Goal: Navigation & Orientation: Find specific page/section

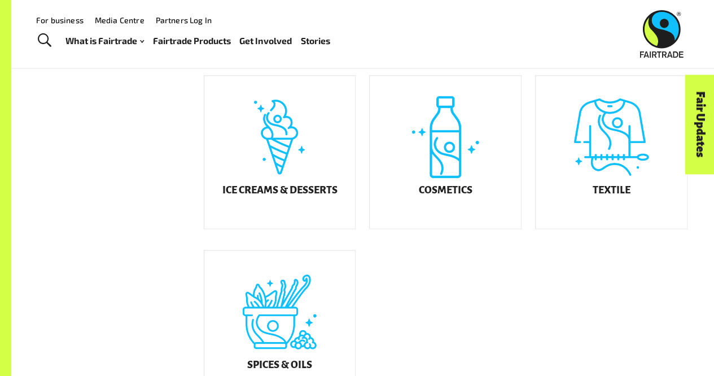
scroll to position [555, 0]
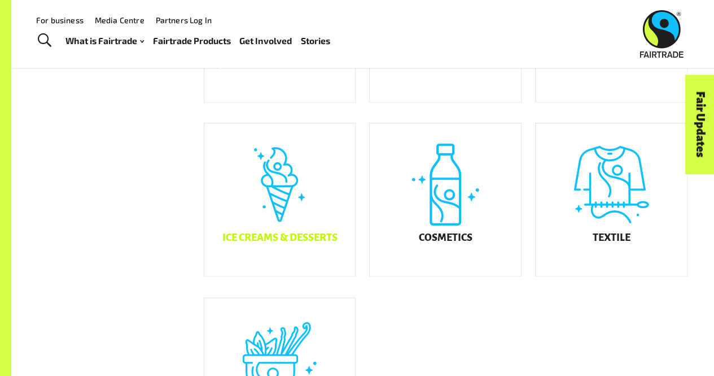
click at [276, 240] on div "Ice Creams & Desserts" at bounding box center [279, 199] width 151 height 152
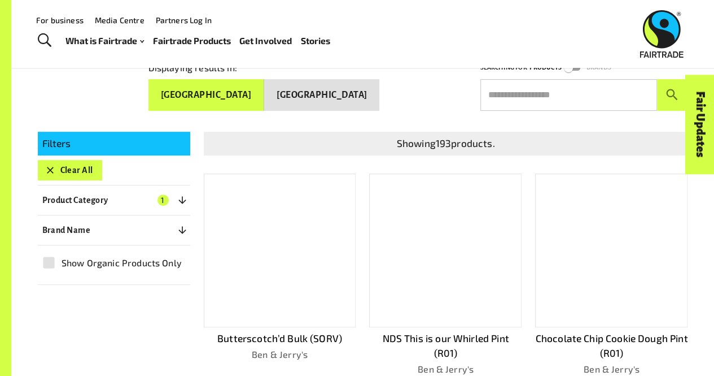
scroll to position [142, 0]
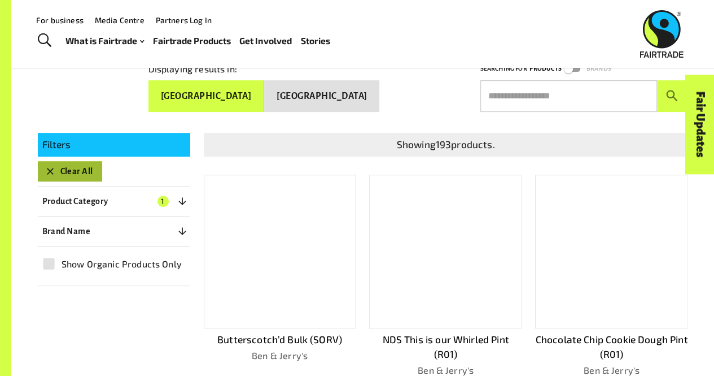
click at [73, 163] on button "Clear All" at bounding box center [70, 171] width 64 height 20
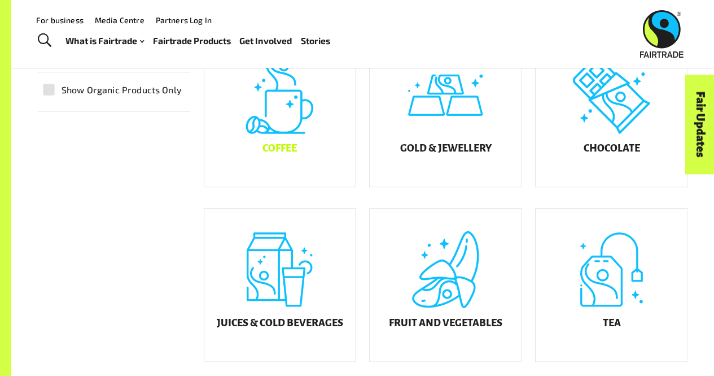
scroll to position [247, 0]
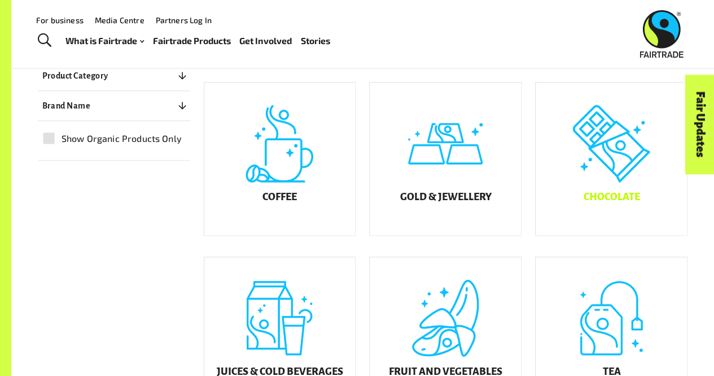
click at [596, 203] on h5 "Chocolate" at bounding box center [611, 196] width 56 height 11
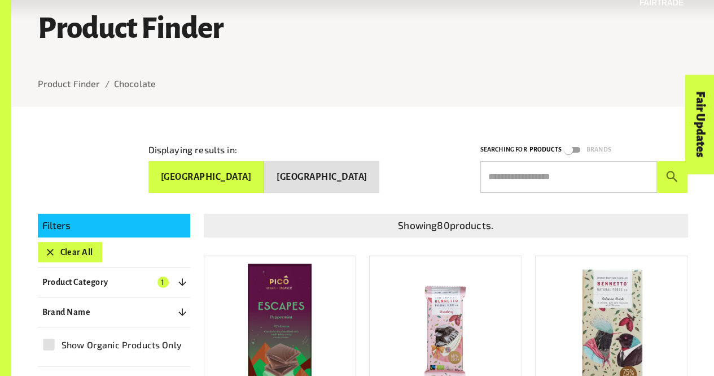
scroll to position [70, 0]
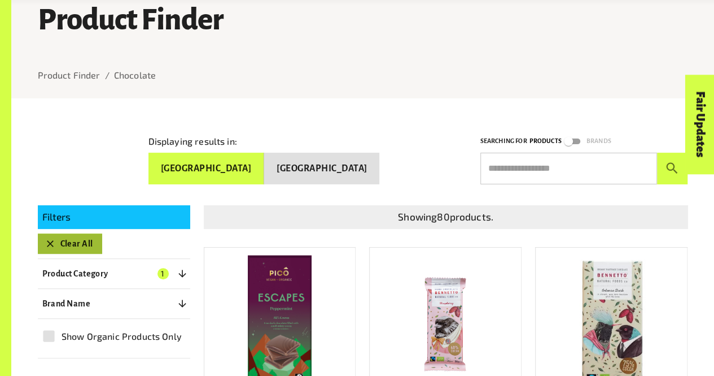
click at [56, 244] on button "Clear All" at bounding box center [70, 243] width 64 height 20
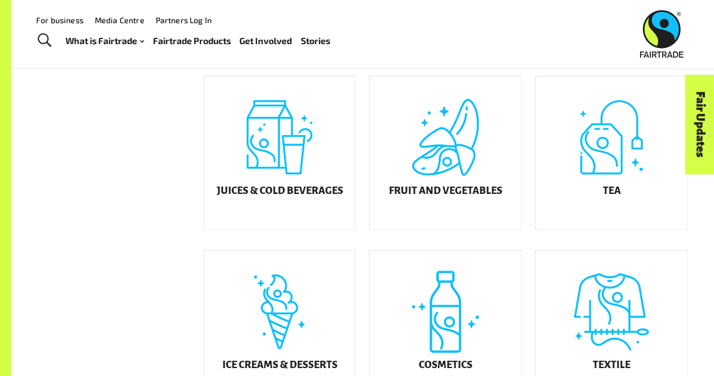
scroll to position [428, 0]
click at [263, 197] on h5 "Juices & Cold Beverages" at bounding box center [279, 191] width 127 height 11
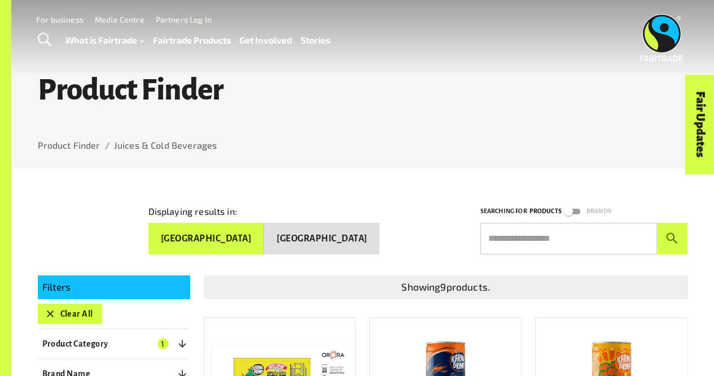
click at [69, 303] on button "Clear All" at bounding box center [70, 313] width 64 height 20
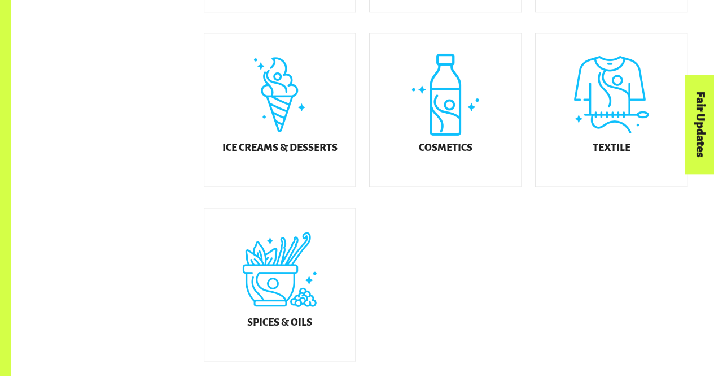
scroll to position [646, 0]
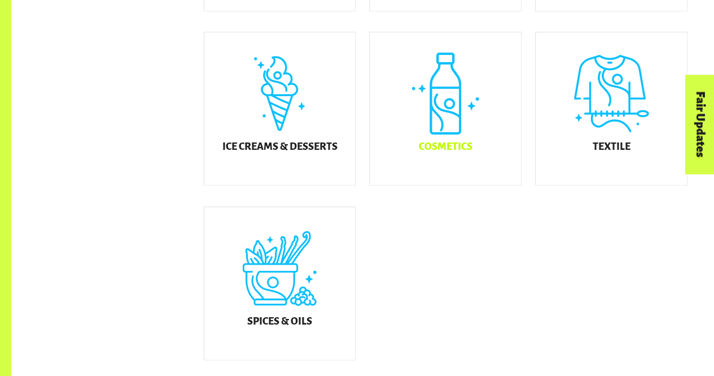
click at [425, 146] on div "Cosmetics" at bounding box center [445, 108] width 151 height 152
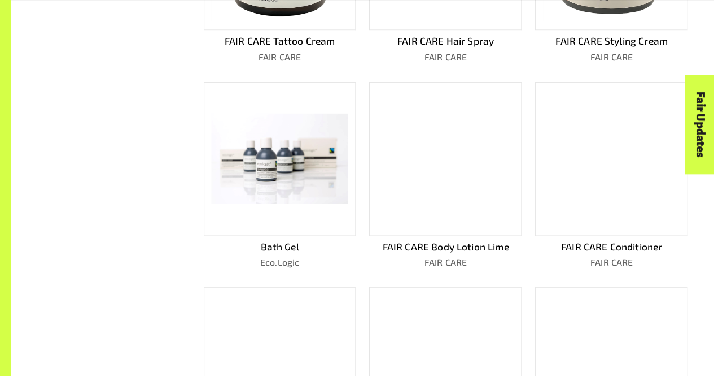
scroll to position [439, 0]
